Goal: Book appointment/travel/reservation

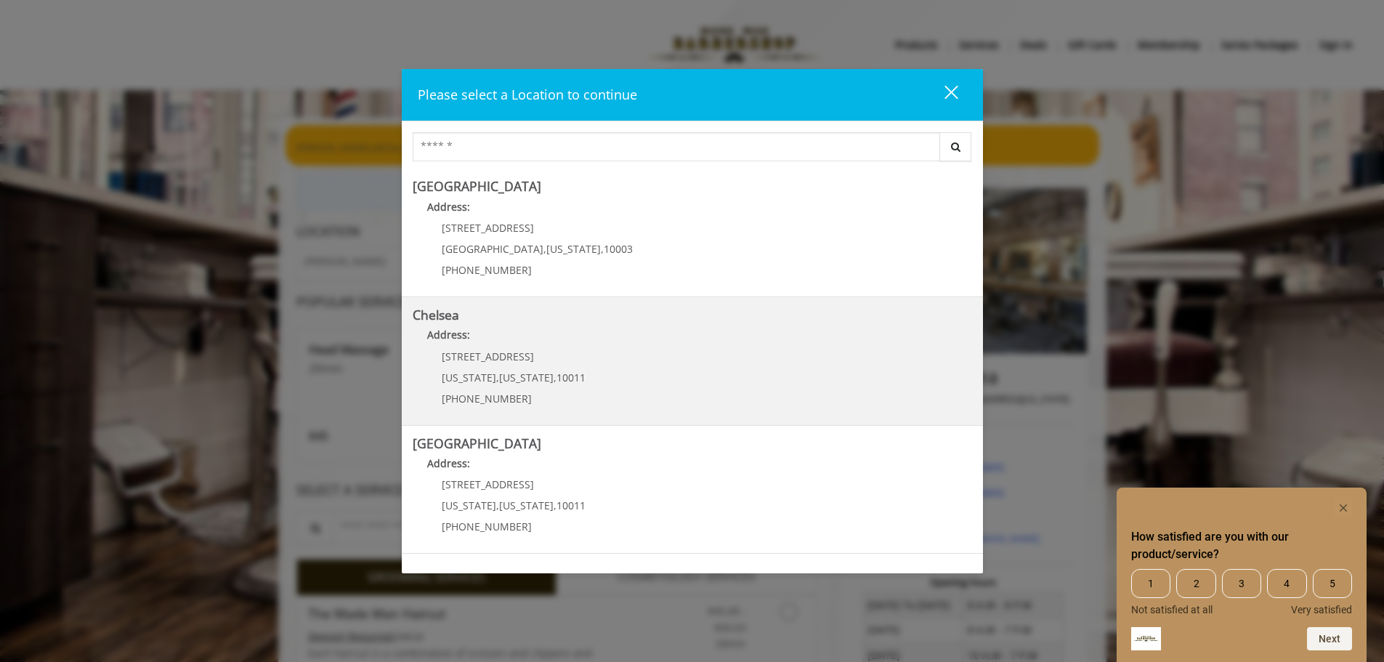
click at [499, 378] on span "New York" at bounding box center [526, 377] width 54 height 14
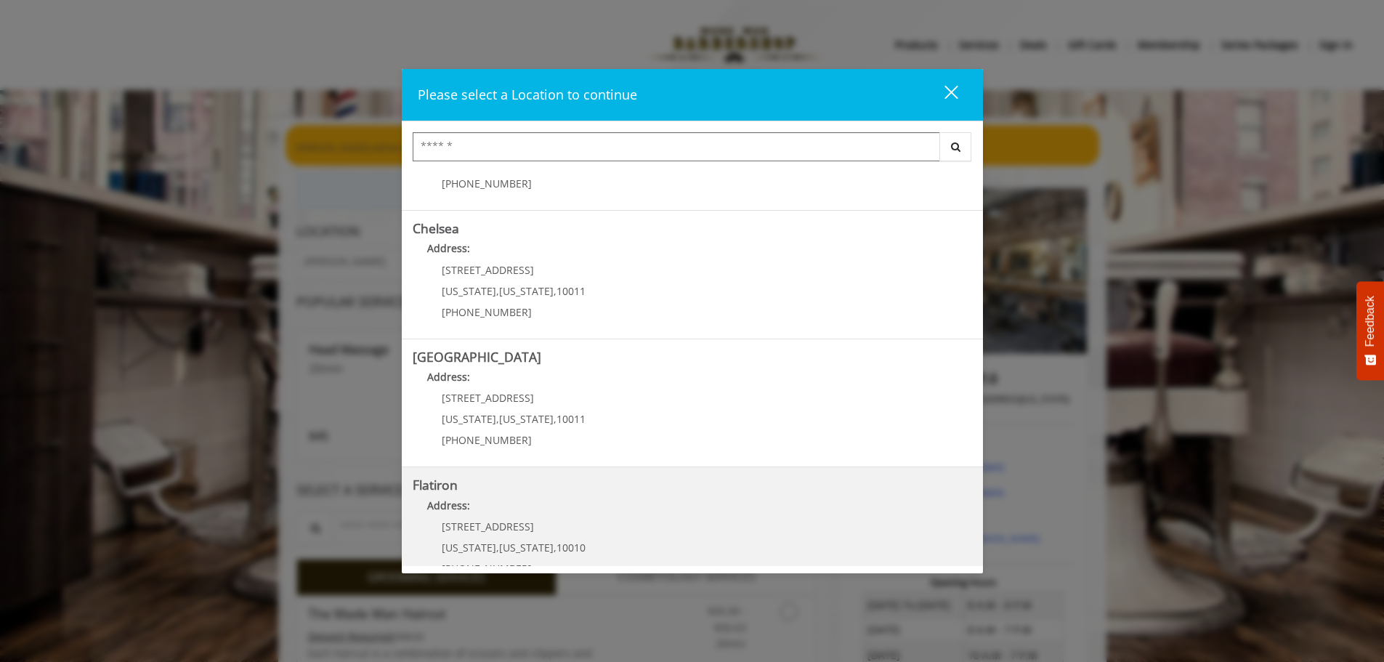
scroll to position [244, 0]
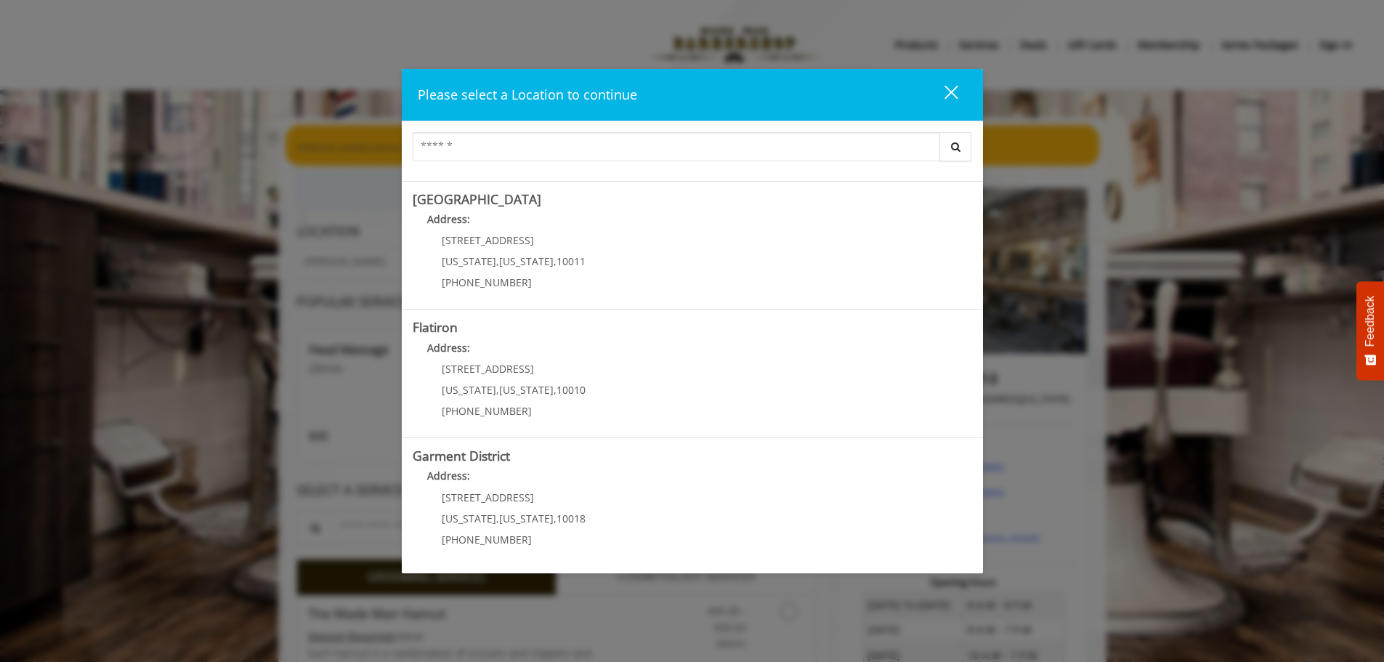
click at [329, 564] on div "Please select a Location to continue close Search Greenwich Village Address: 60…" at bounding box center [692, 331] width 1384 height 662
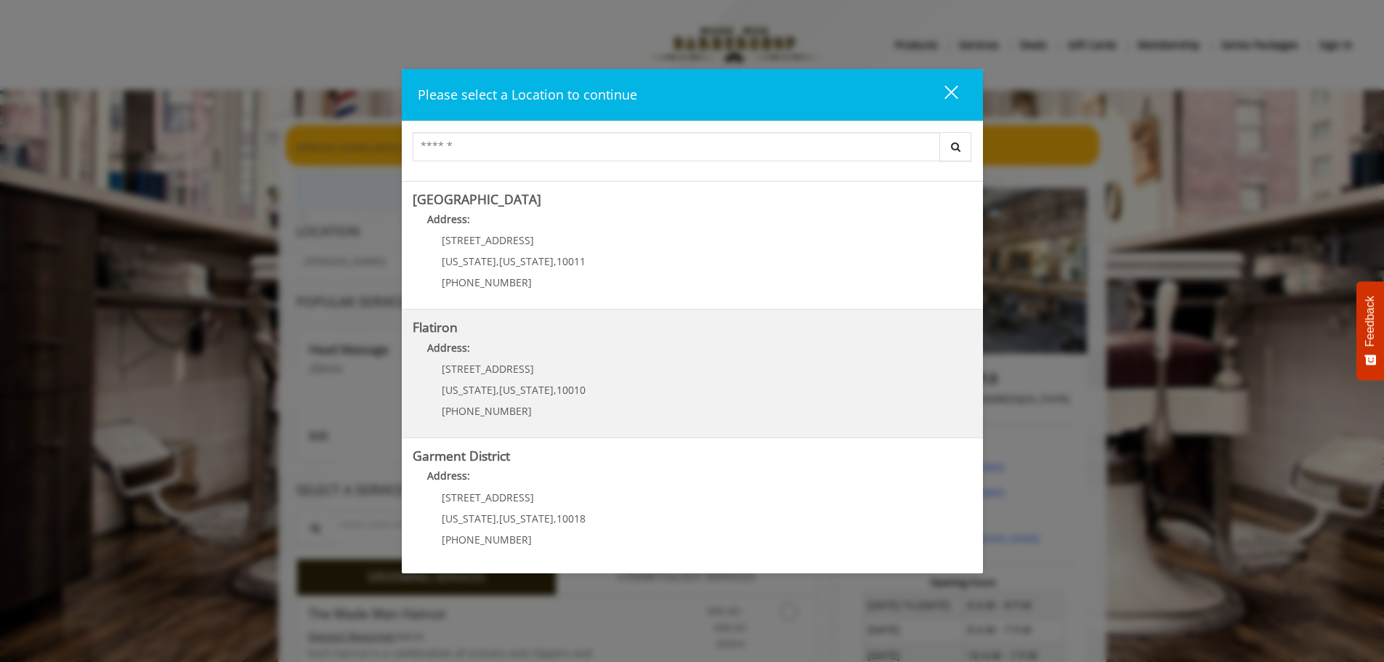
click at [549, 378] on div "10 E 23rd St New York , New York , 10010 (917) 475-1765" at bounding box center [503, 394] width 180 height 63
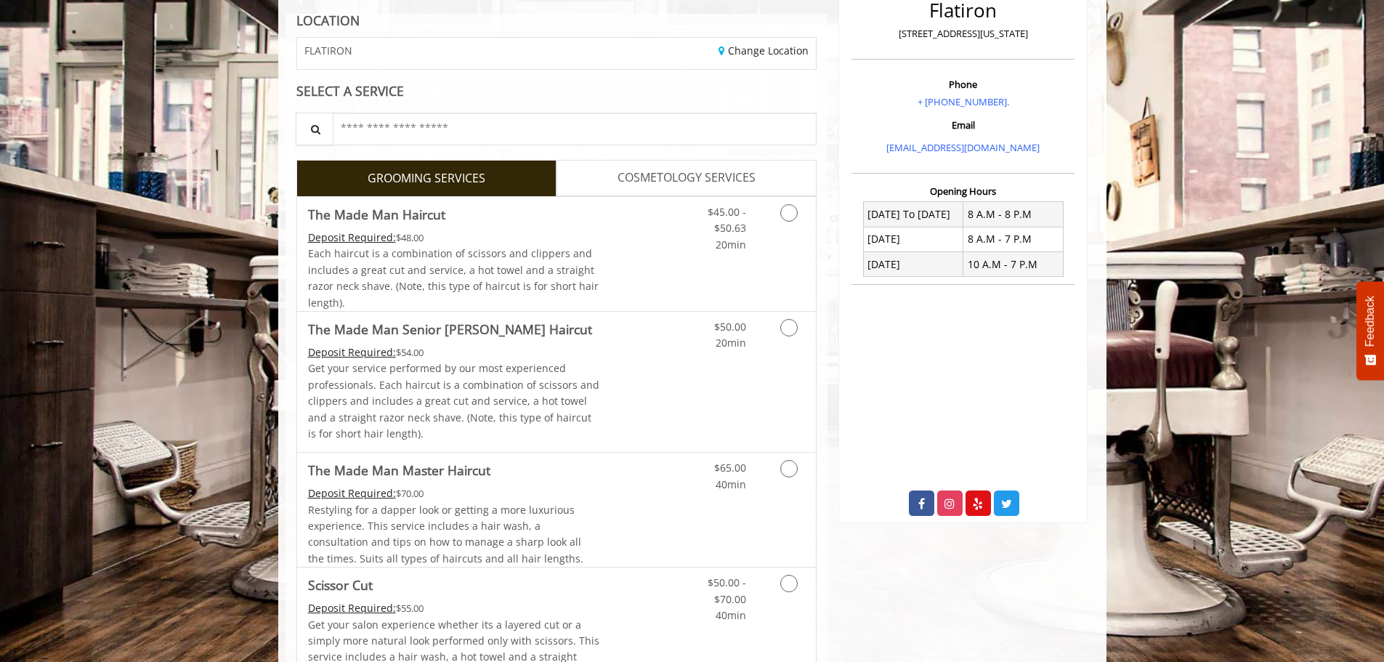
scroll to position [218, 0]
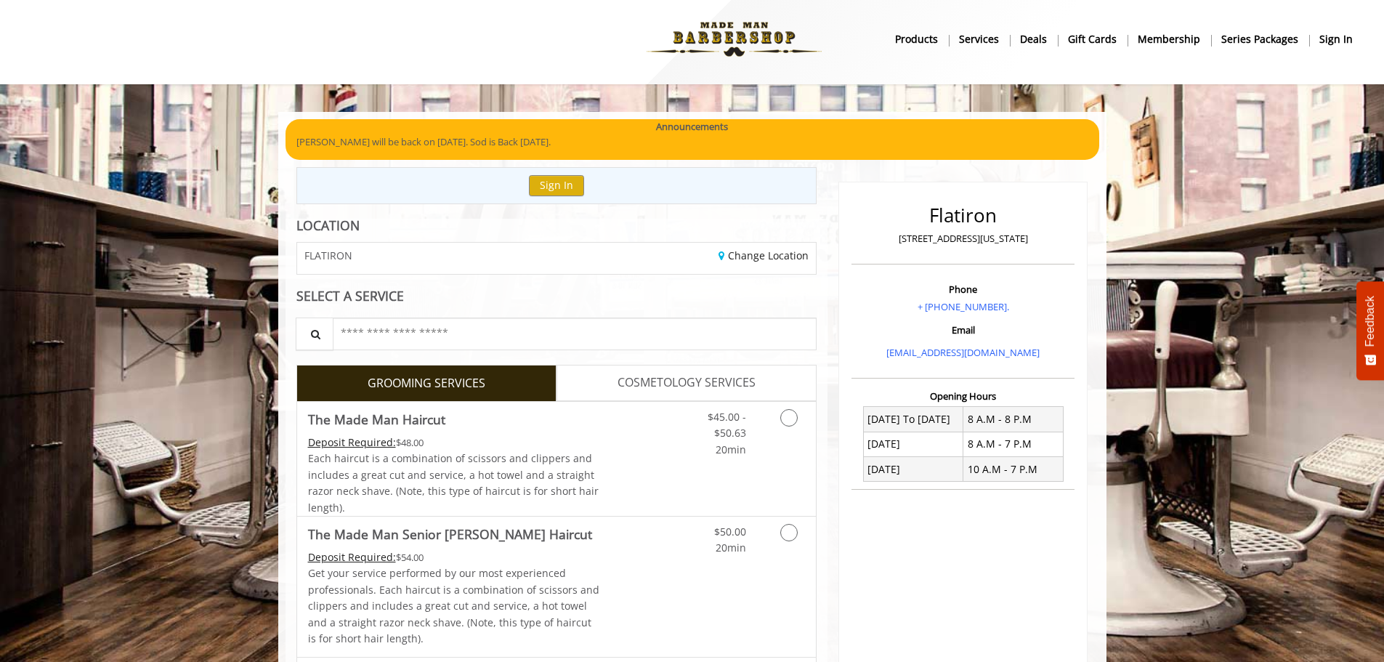
scroll to position [0, 0]
